Goal: Communication & Community: Answer question/provide support

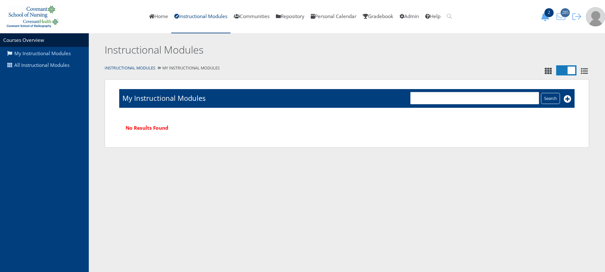
click at [559, 14] on icon "285" at bounding box center [560, 16] width 13 height 9
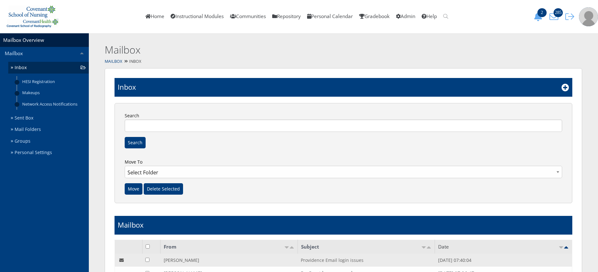
click at [343, 260] on link "Providence Email login issues" at bounding box center [332, 260] width 63 height 6
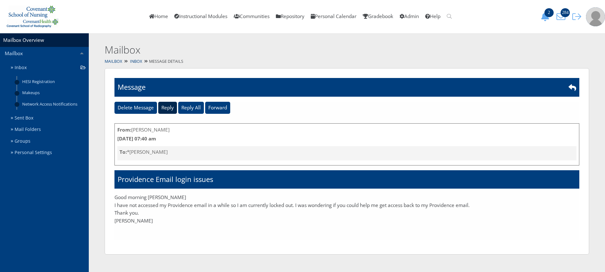
click at [164, 104] on input "Reply" at bounding box center [167, 108] width 19 height 12
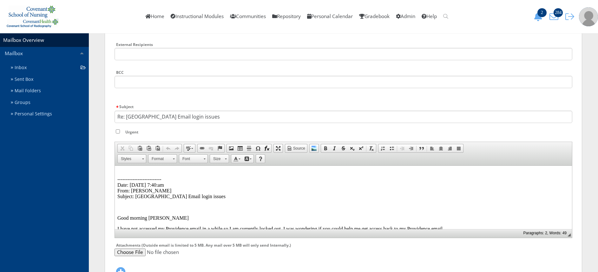
scroll to position [99, 0]
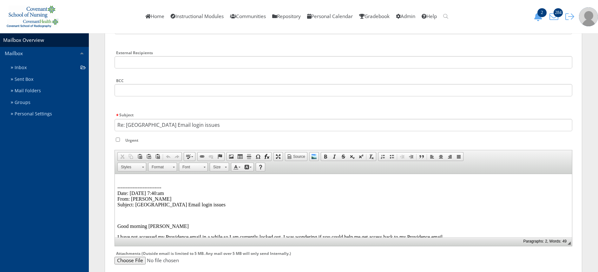
click at [126, 179] on p "-------------------------- Date: 08/13/2025 7:40:am From: Amber Morrow Subject:…" at bounding box center [343, 193] width 452 height 29
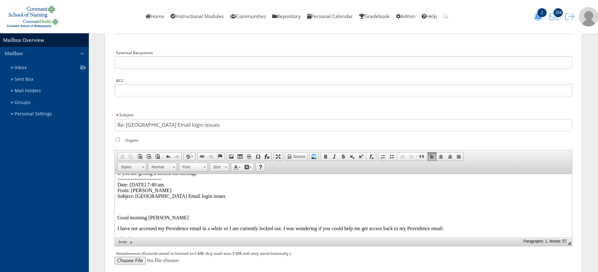
scroll to position [0, 0]
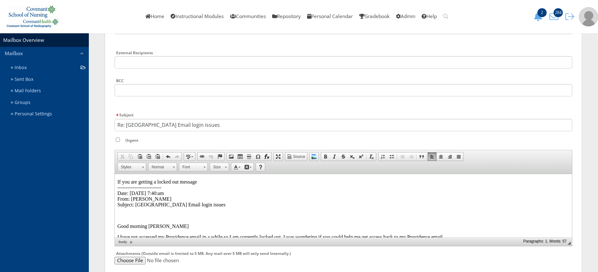
click at [202, 182] on p "If you are getting a locked out message -------------------------- Date: 08/13/…" at bounding box center [343, 193] width 452 height 29
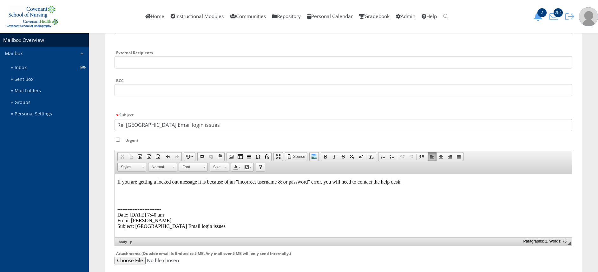
click at [132, 197] on body "If you are getting a locked out message it is because of an "incorrect username…" at bounding box center [343, 231] width 452 height 104
click at [128, 192] on p at bounding box center [343, 193] width 452 height 6
click at [315, 157] on span at bounding box center [313, 156] width 5 height 5
click at [122, 195] on img at bounding box center [119, 192] width 5 height 5
click at [235, 244] on span "Image Properties" at bounding box center [247, 242] width 35 height 8
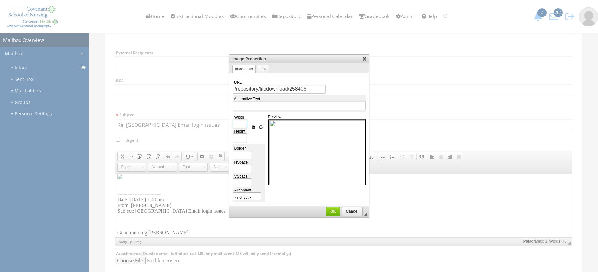
click at [241, 124] on input "Width" at bounding box center [240, 124] width 14 height 9
type input "5"
type input "6"
type input "50"
type input "65"
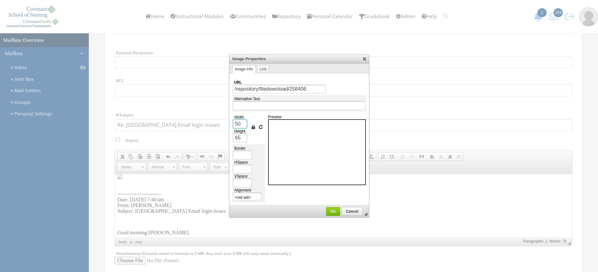
type input "500"
type input "647"
type input "500"
click at [332, 214] on td "◢ OK Cancel" at bounding box center [298, 211] width 139 height 12
click at [332, 214] on link "OK" at bounding box center [333, 211] width 14 height 9
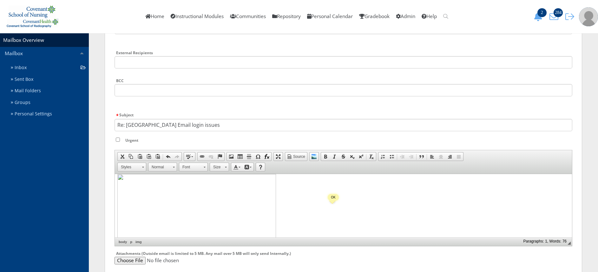
scroll to position [16, 0]
click at [284, 218] on p at bounding box center [343, 277] width 452 height 206
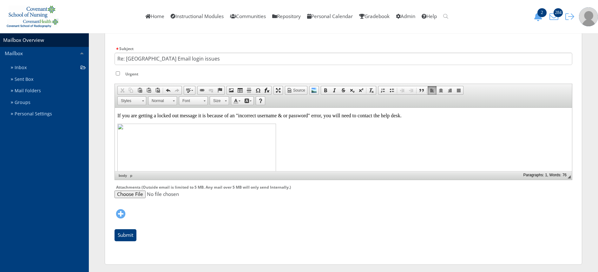
scroll to position [168, 0]
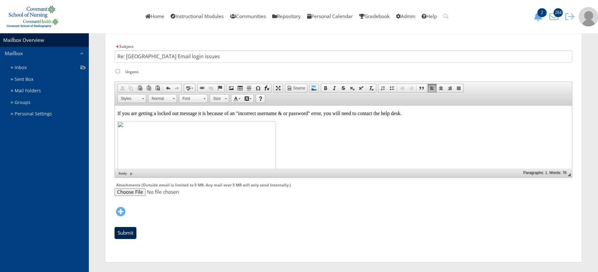
click at [133, 236] on input "Submit" at bounding box center [125, 233] width 22 height 12
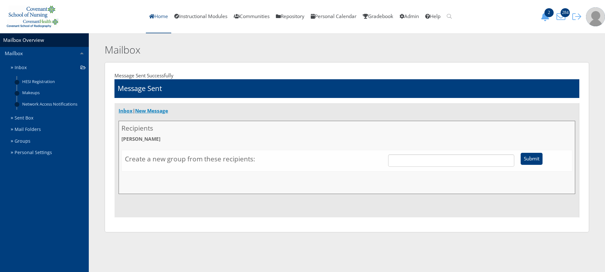
click at [155, 21] on link "Home" at bounding box center [158, 16] width 25 height 33
